Goal: Navigation & Orientation: Go to known website

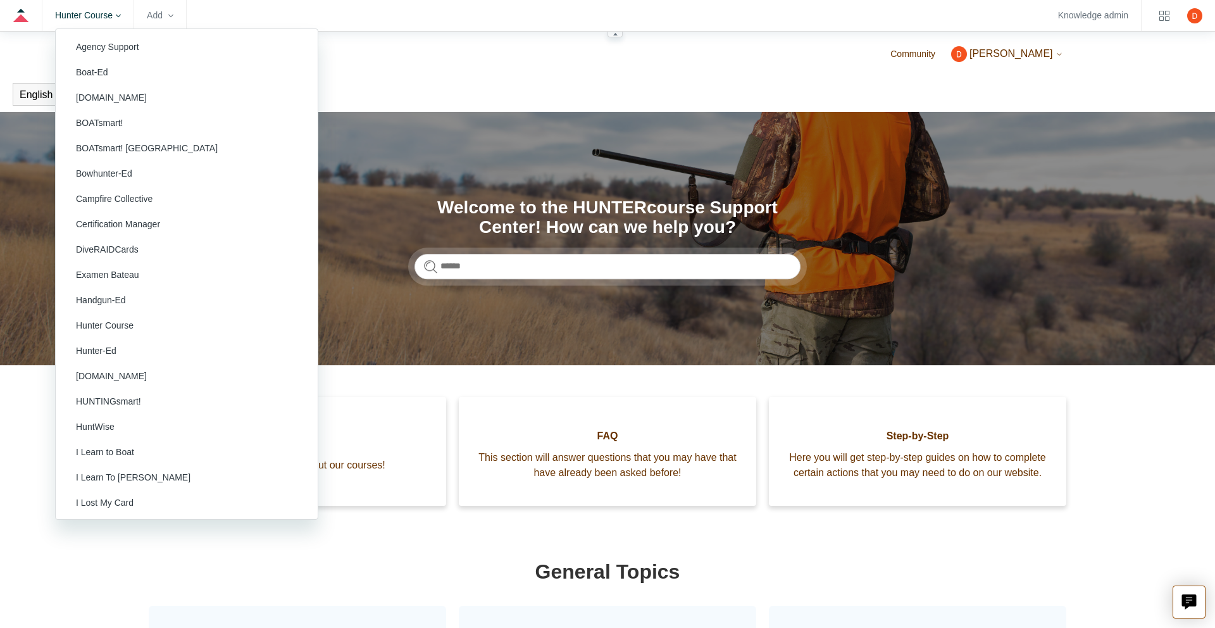
click at [121, 15] on icon at bounding box center [118, 15] width 5 height 3
click at [263, 9] on zd-hc-navbar "Hunter Course Agency Support Boat-Ed BOATERexam.com BOATsmart! BOATsmart! USA B…" at bounding box center [607, 16] width 1215 height 32
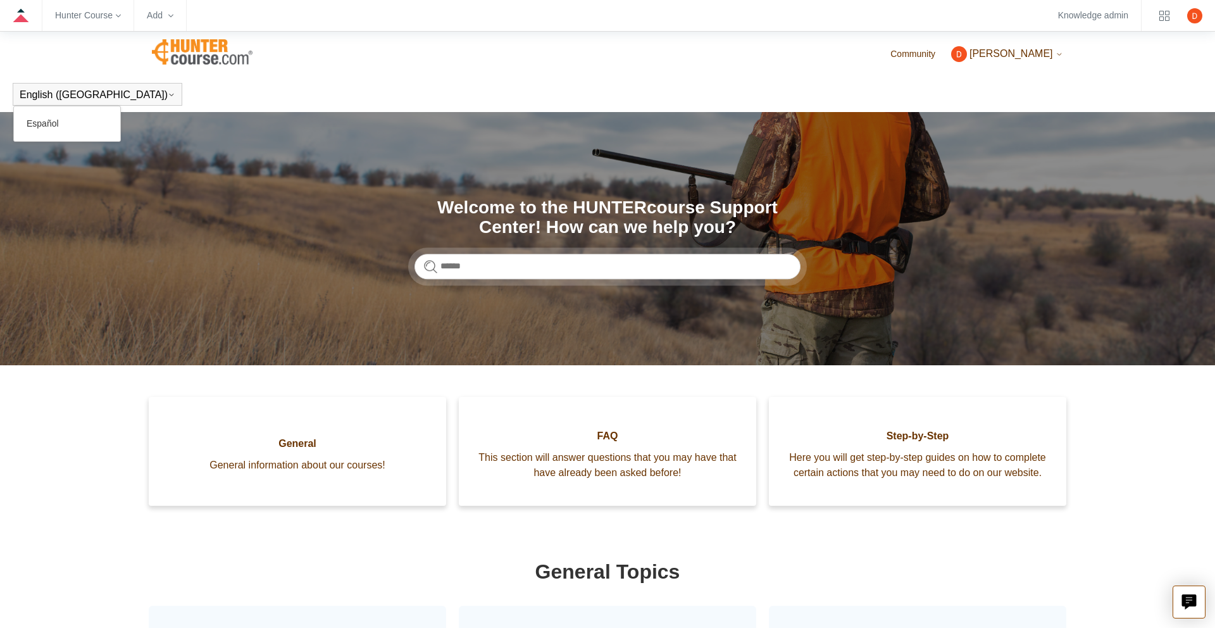
click at [90, 92] on div "English (US) Español" at bounding box center [98, 94] width 170 height 23
click at [46, 123] on link "Español" at bounding box center [67, 124] width 106 height 22
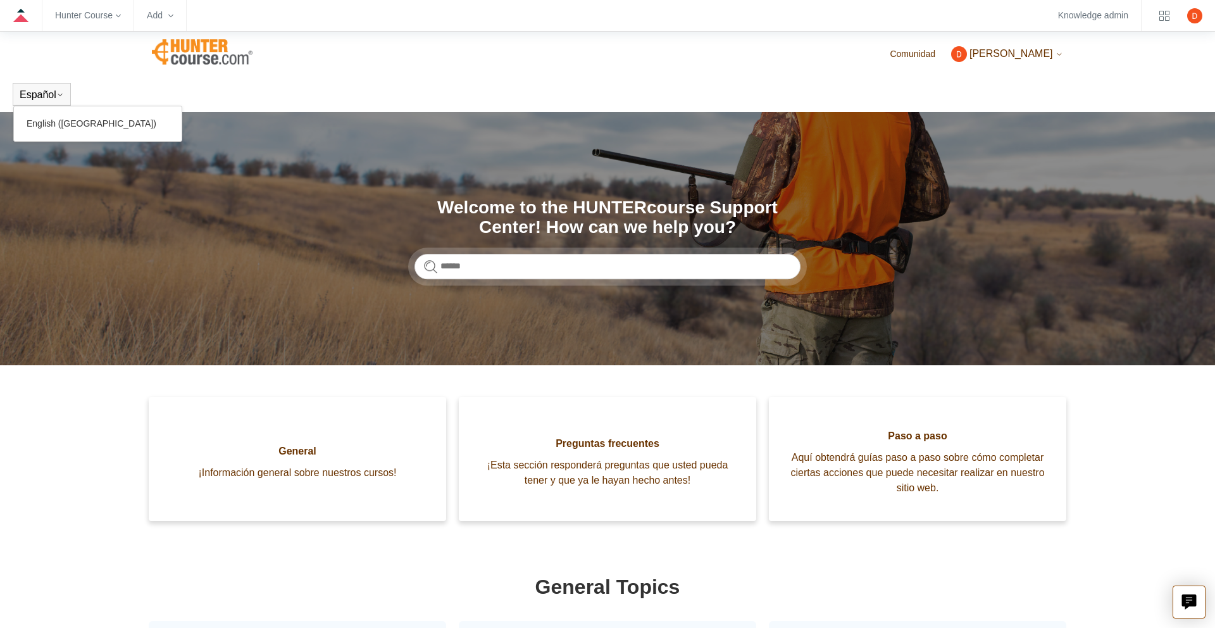
click at [60, 91] on icon at bounding box center [60, 95] width 8 height 8
click at [51, 128] on link "English ([GEOGRAPHIC_DATA])" at bounding box center [98, 124] width 168 height 22
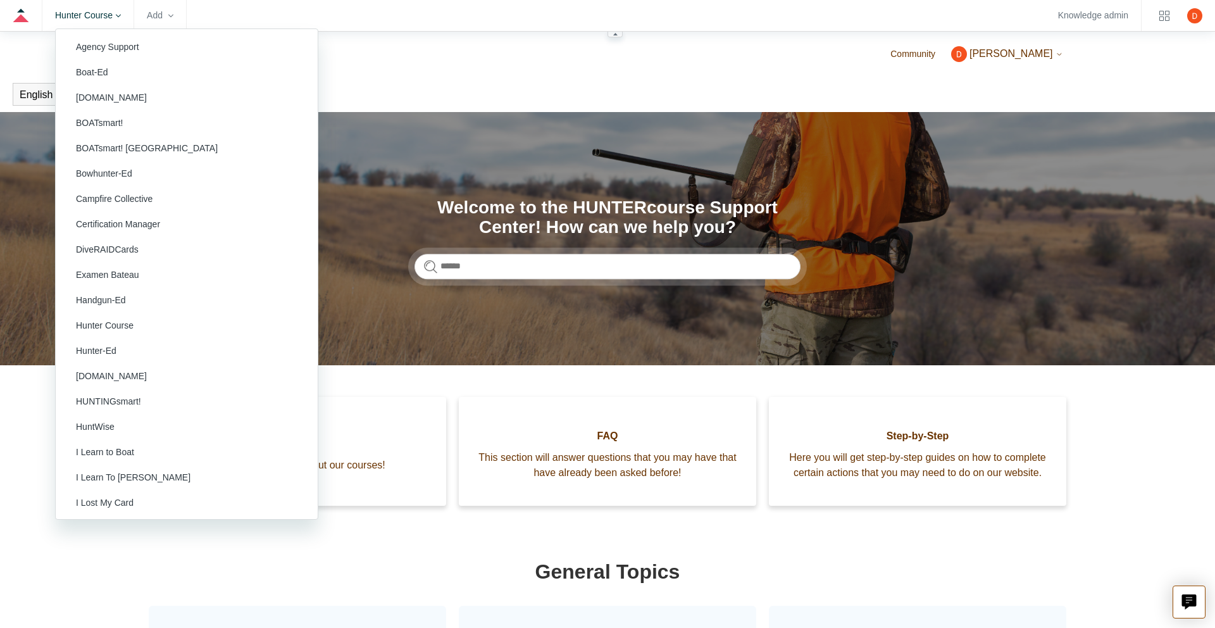
click at [121, 17] on icon at bounding box center [118, 15] width 5 height 5
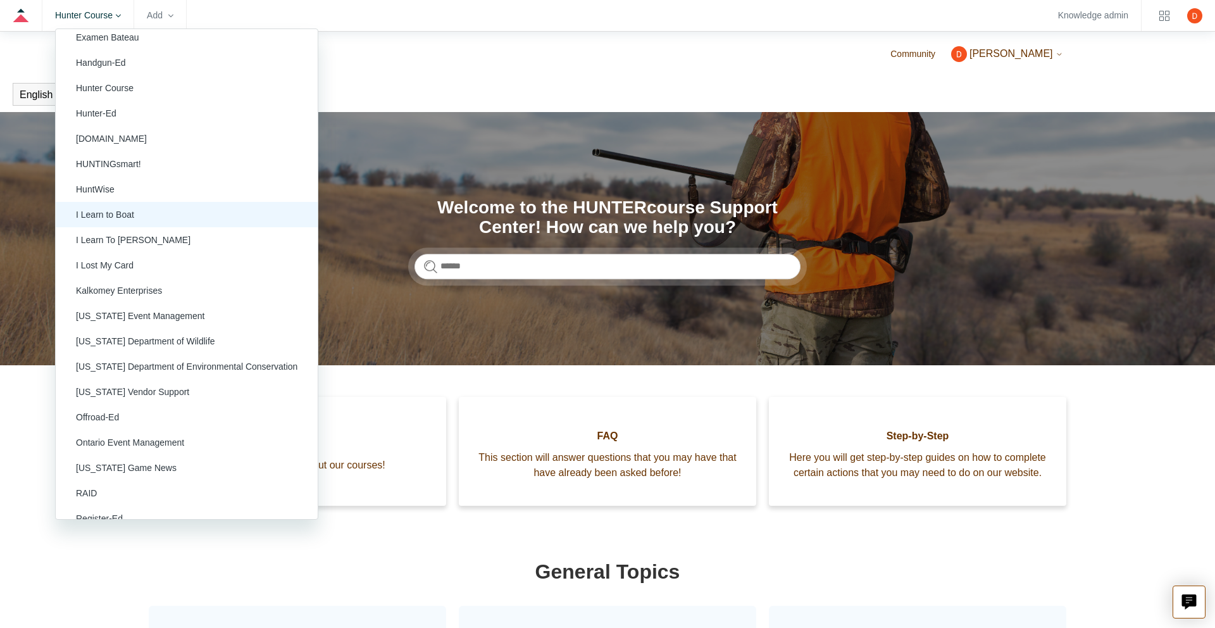
scroll to position [239, 0]
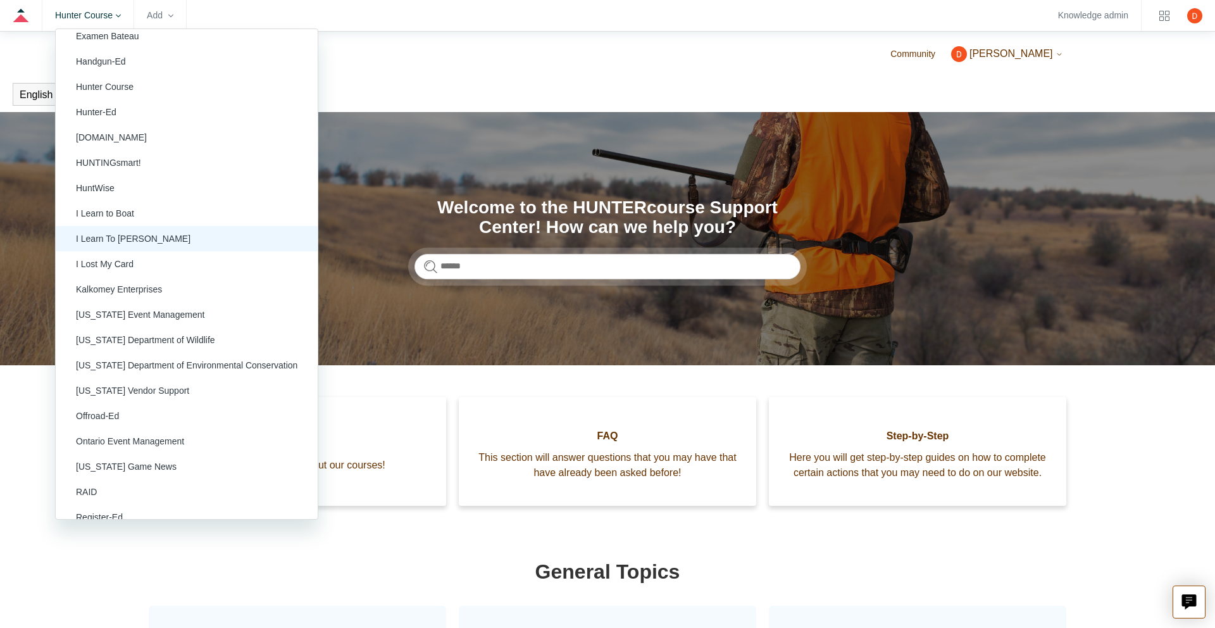
click at [104, 236] on link "I Learn To Hunt" at bounding box center [187, 238] width 262 height 25
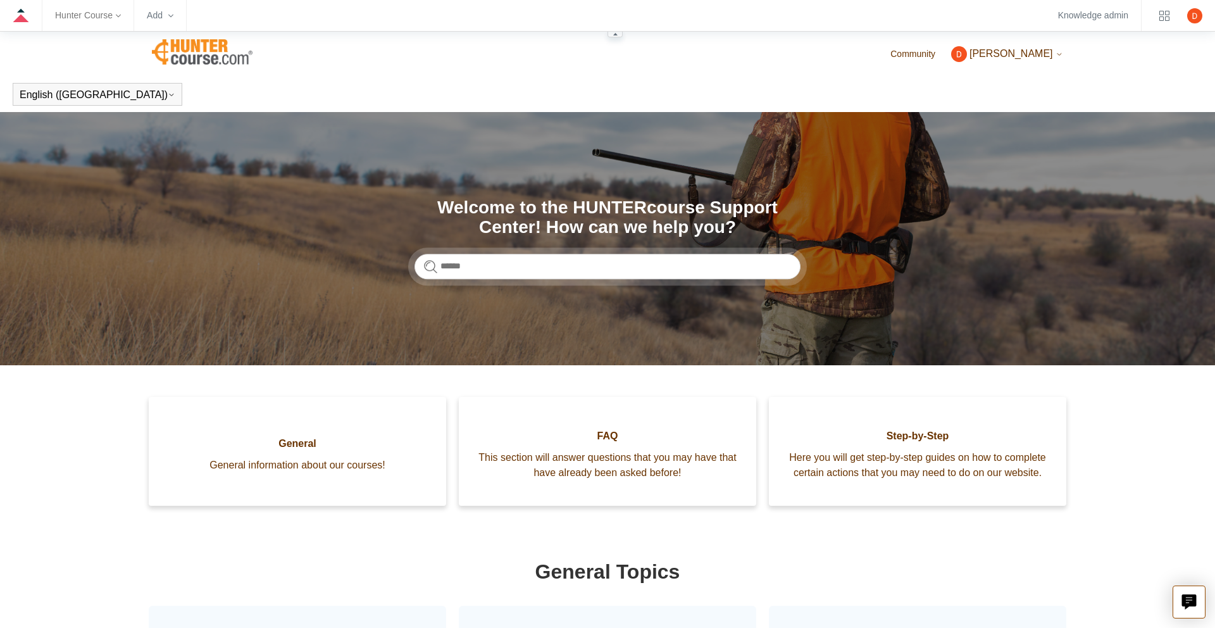
click at [121, 17] on icon at bounding box center [118, 15] width 5 height 5
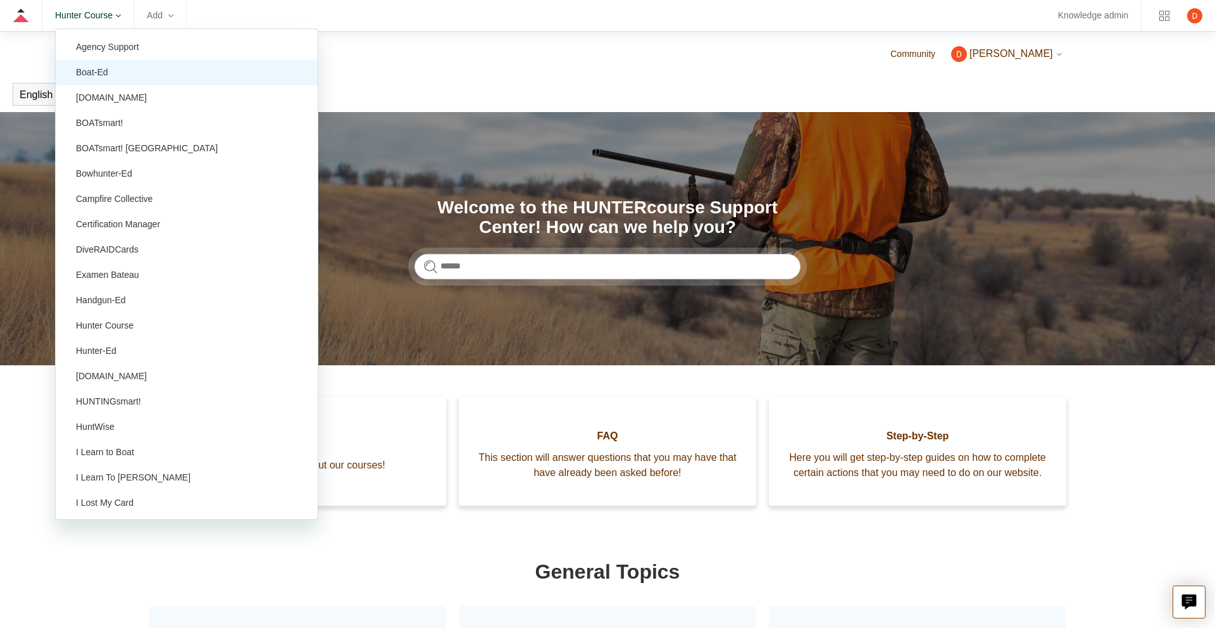
click at [96, 73] on link "Boat-Ed" at bounding box center [187, 72] width 262 height 25
